Goal: Navigation & Orientation: Go to known website

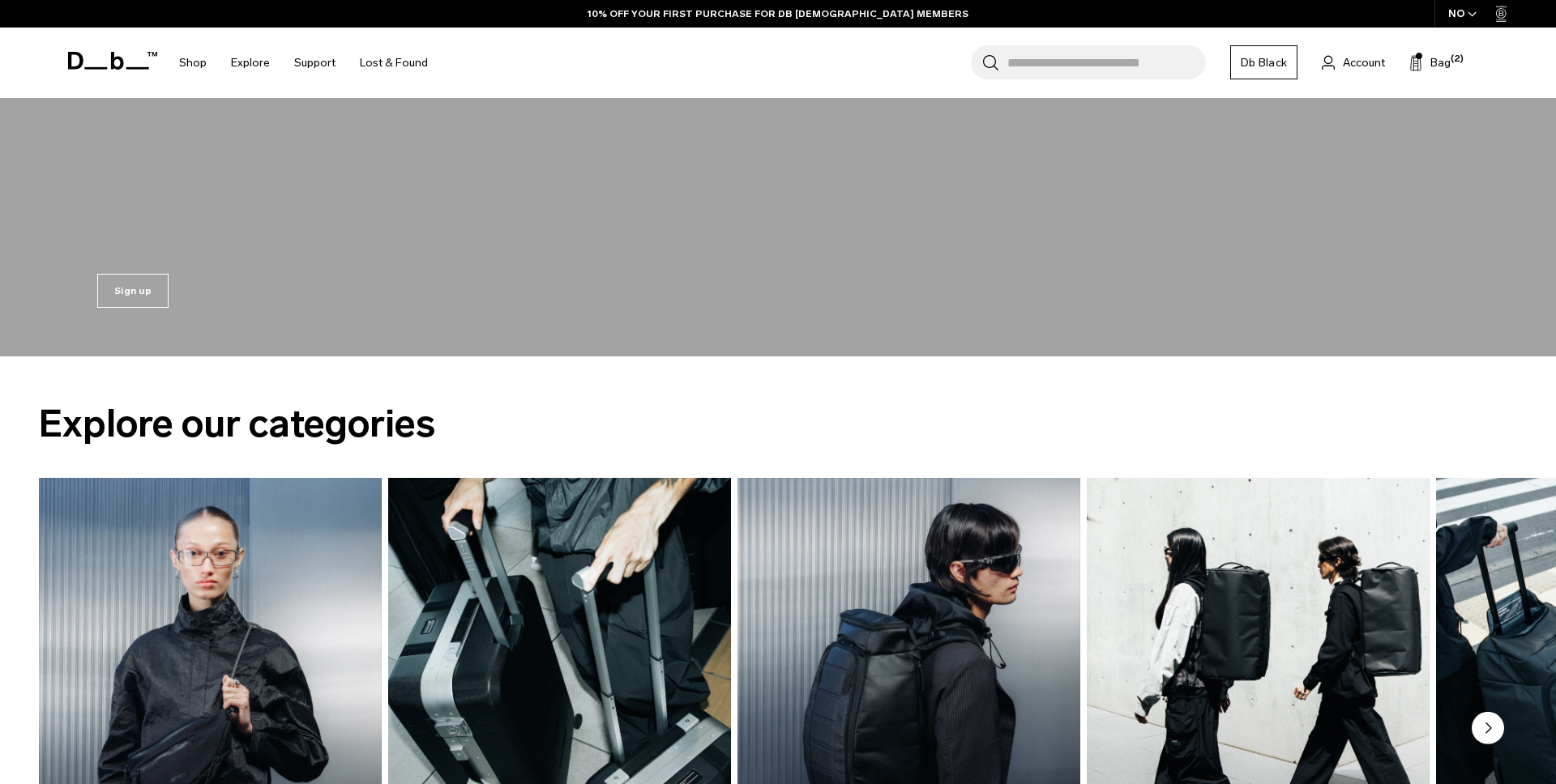
scroll to position [524, 0]
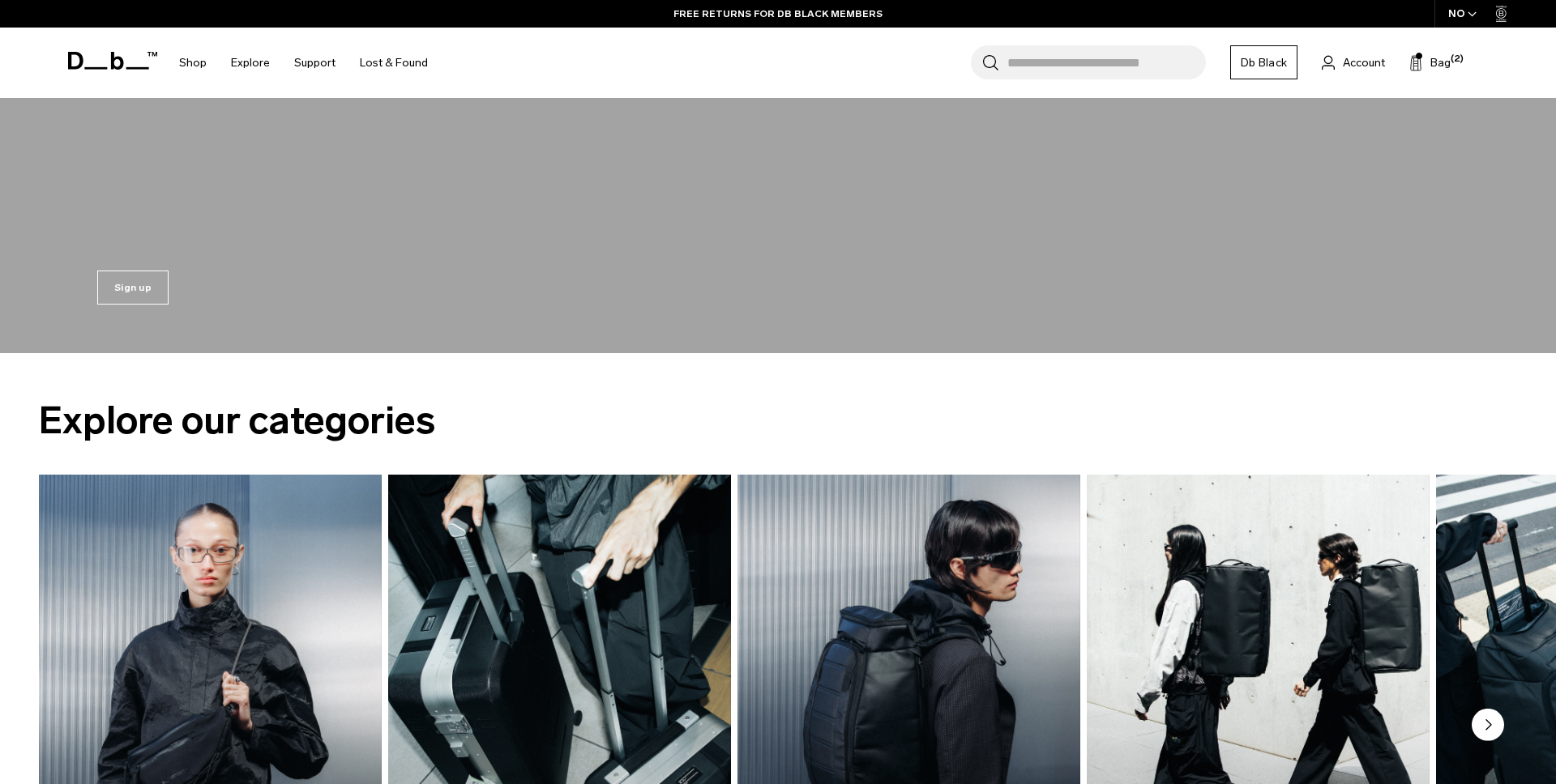
click at [1447, 20] on div "NO" at bounding box center [1462, 14] width 57 height 27
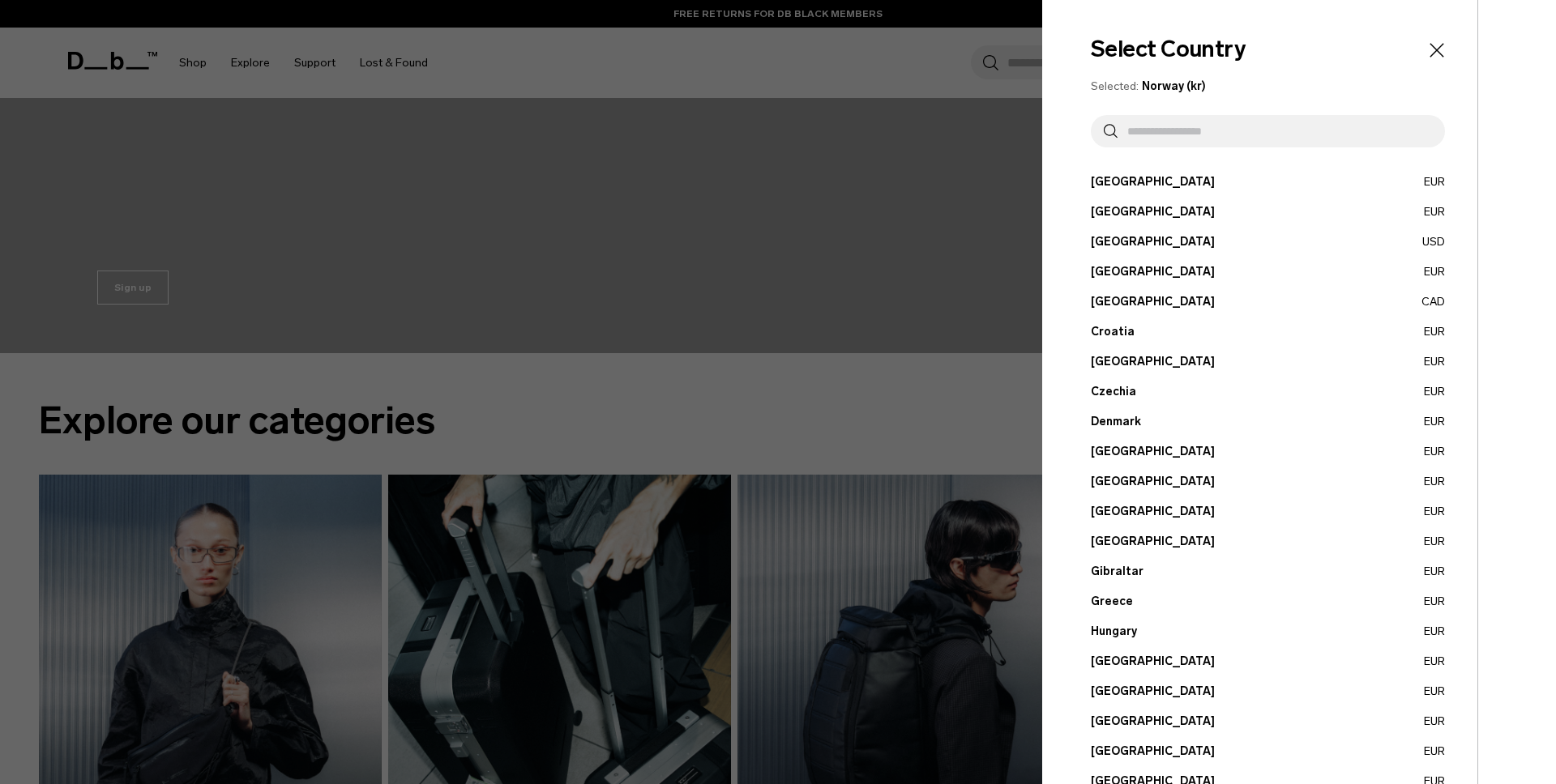
scroll to position [411, 0]
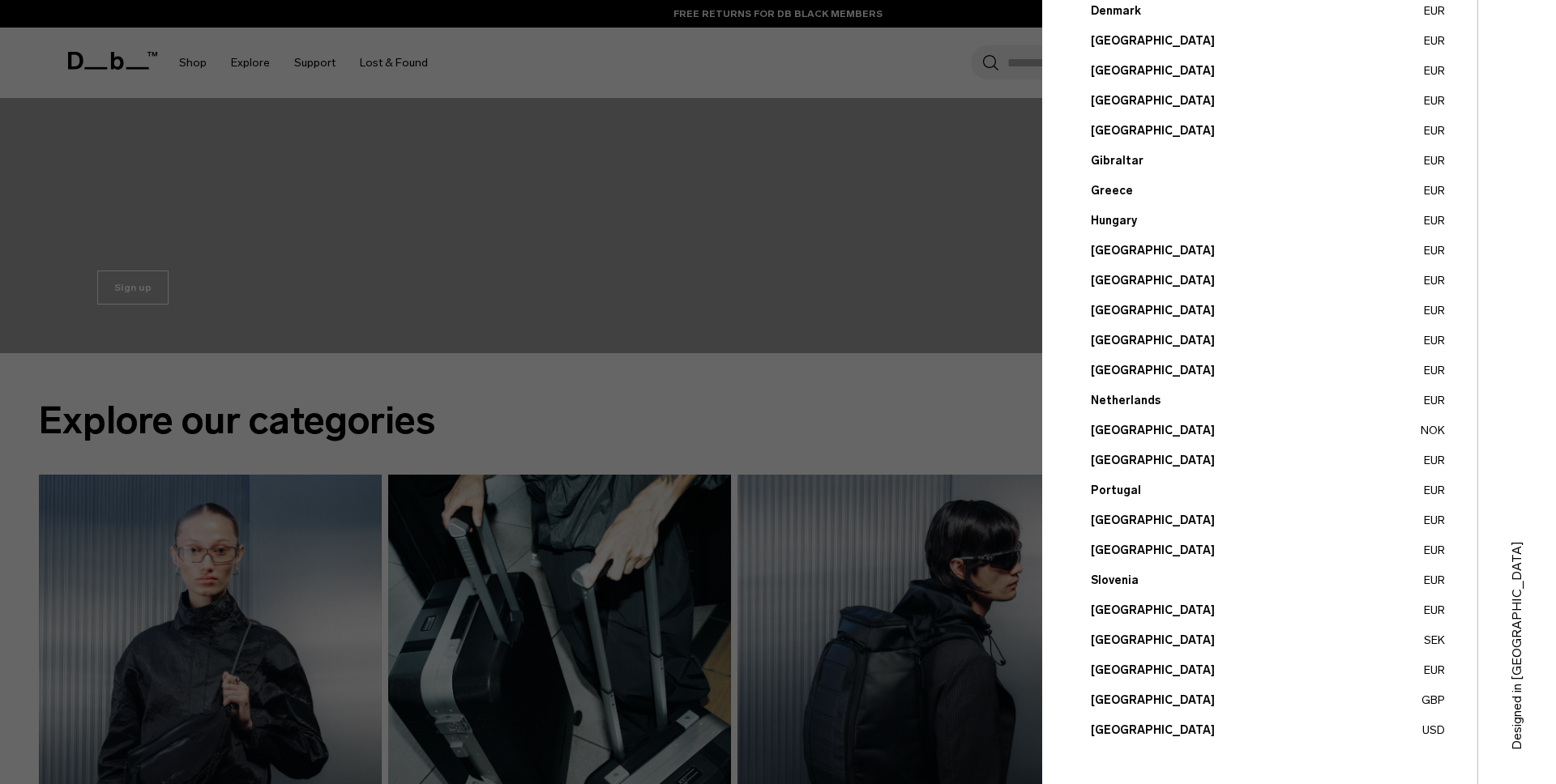
click at [1126, 725] on button "United States USD" at bounding box center [1267, 730] width 354 height 17
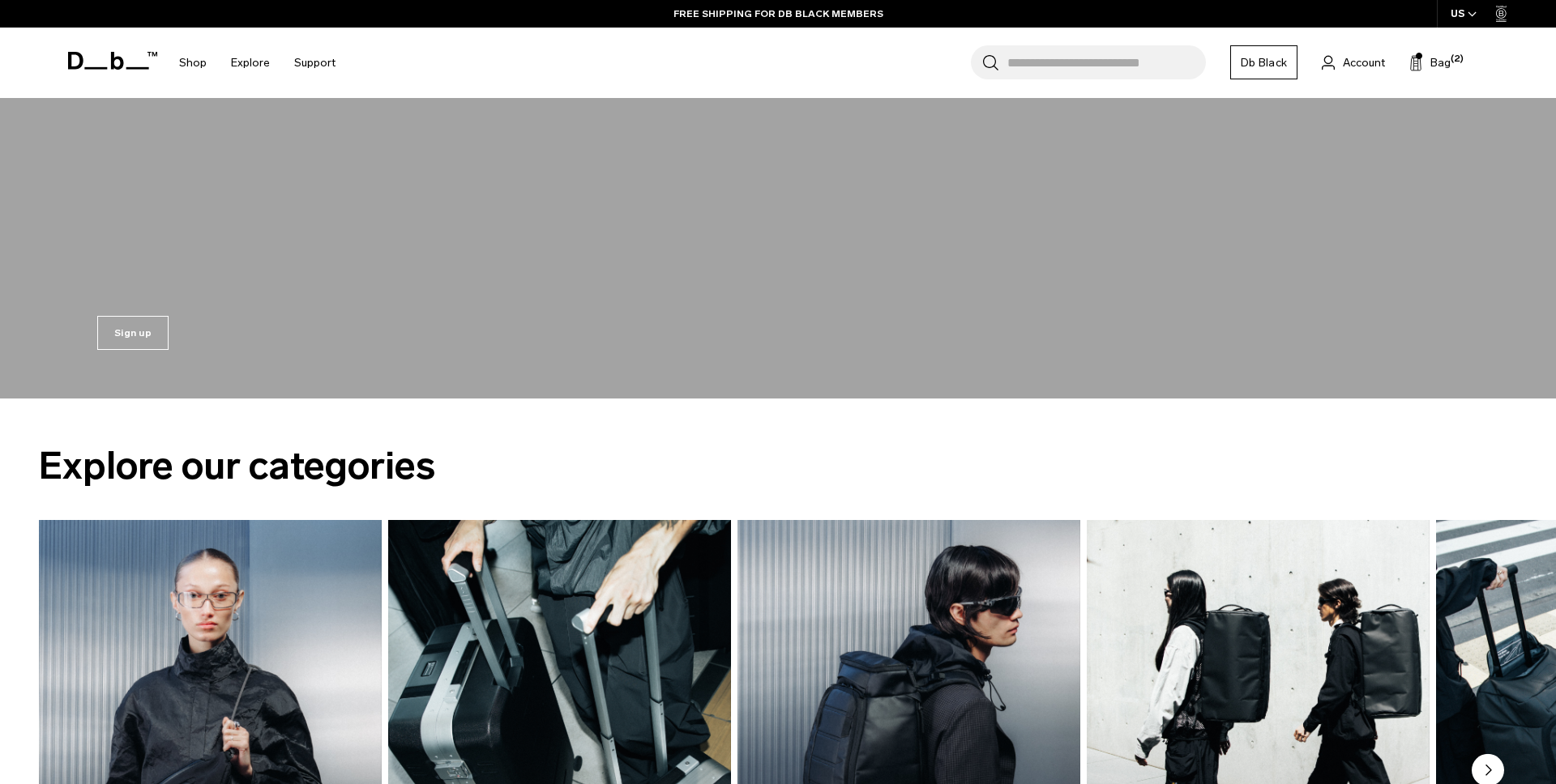
scroll to position [440, 0]
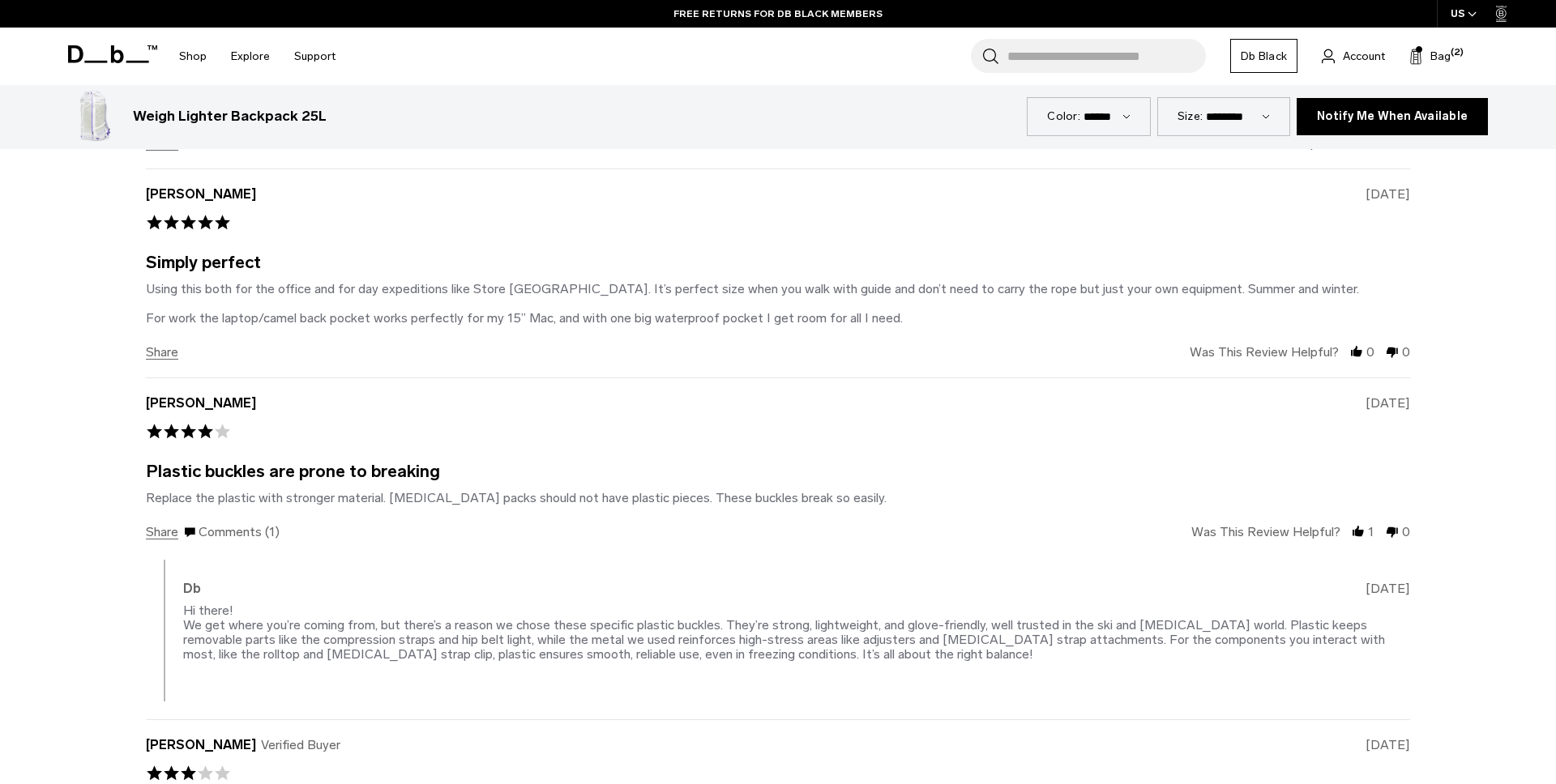
scroll to position [3674, 0]
click at [143, 58] on icon at bounding box center [112, 53] width 89 height 18
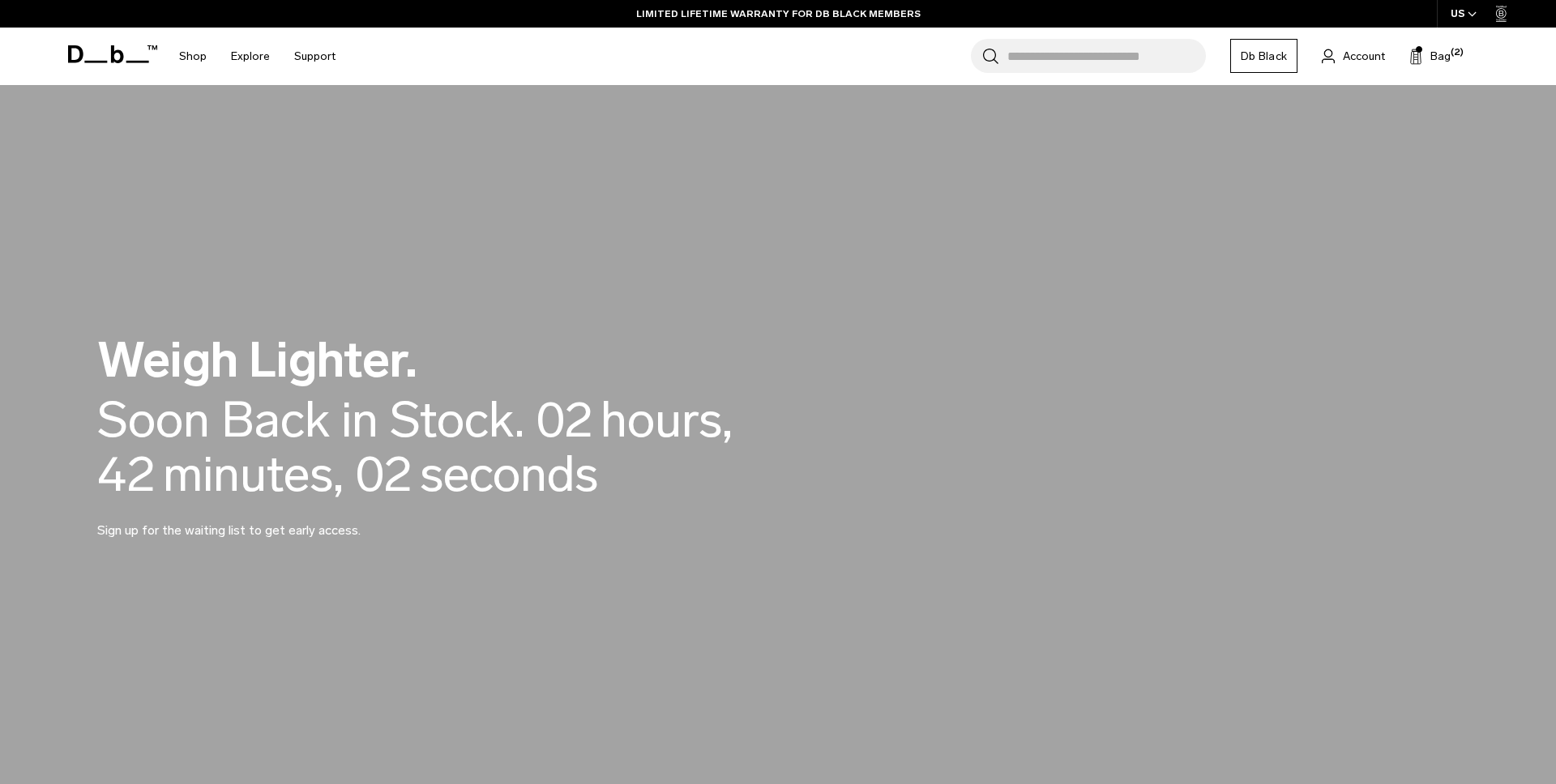
click at [128, 60] on icon at bounding box center [112, 53] width 89 height 18
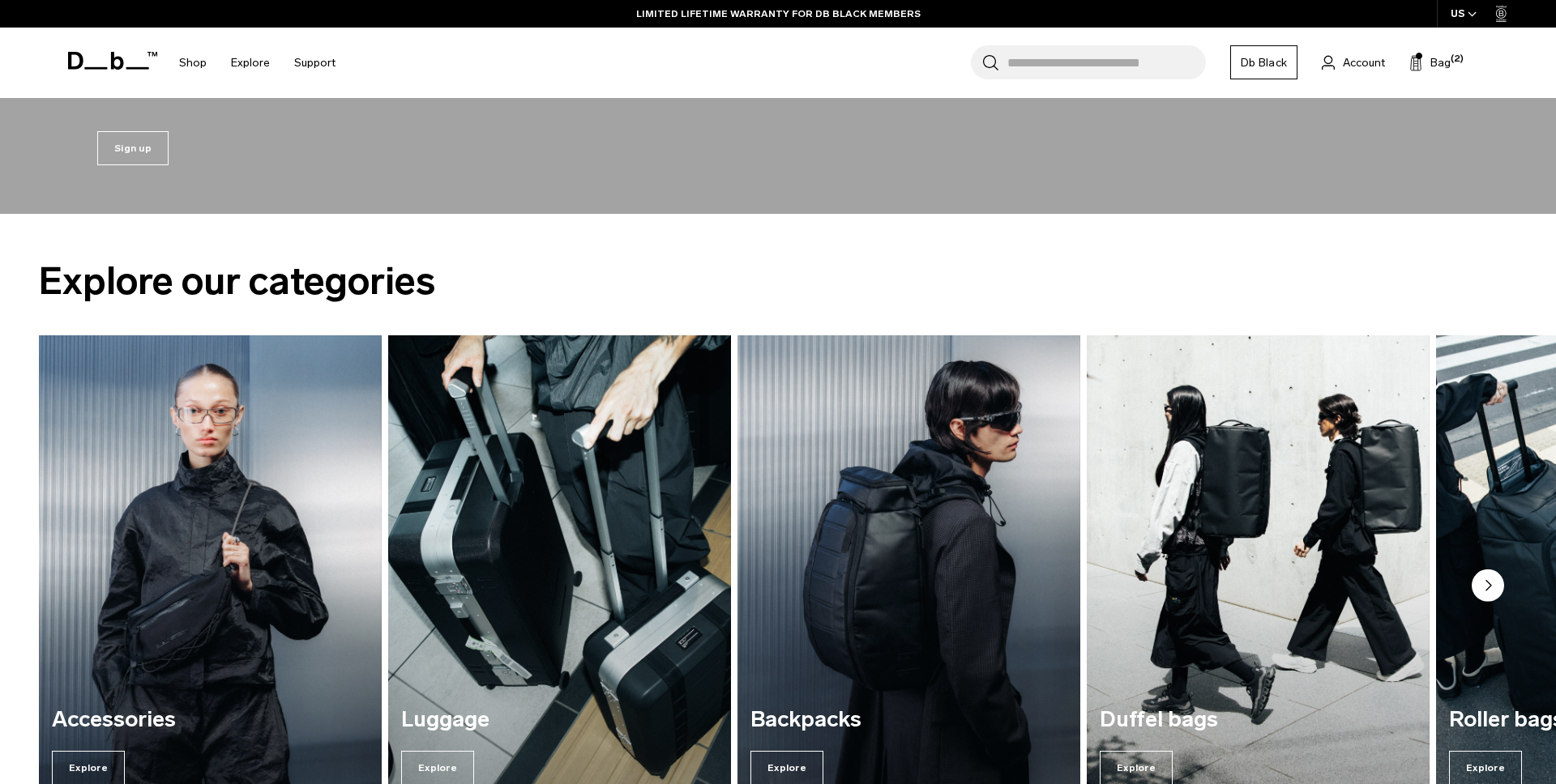
scroll to position [664, 0]
